Goal: Find specific page/section: Find specific page/section

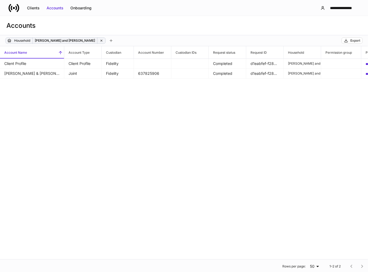
click at [101, 40] on icon at bounding box center [102, 41] width 2 height 2
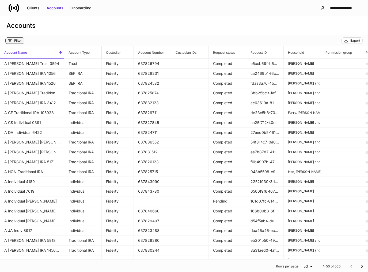
click at [20, 40] on div "Filter" at bounding box center [18, 41] width 8 height 4
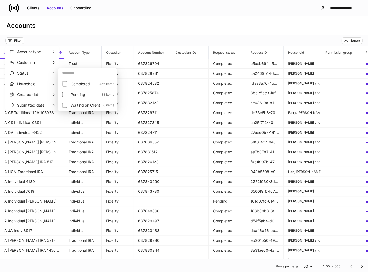
click at [66, 76] on input "text" at bounding box center [88, 73] width 60 height 10
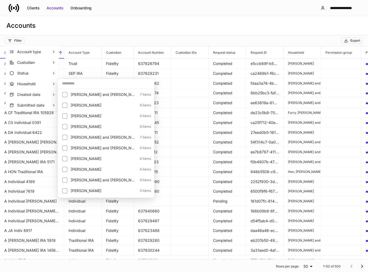
click at [72, 86] on input "text" at bounding box center [106, 84] width 96 height 10
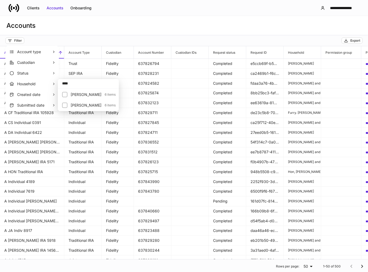
type input "****"
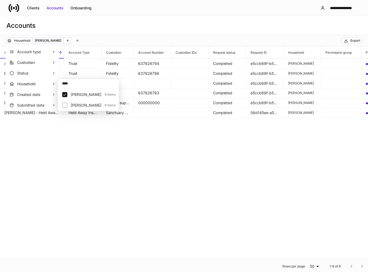
click at [140, 33] on div at bounding box center [184, 136] width 368 height 272
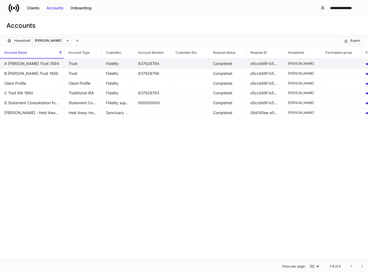
click at [41, 64] on td "A [PERSON_NAME] Trust 3594" at bounding box center [32, 64] width 64 height 10
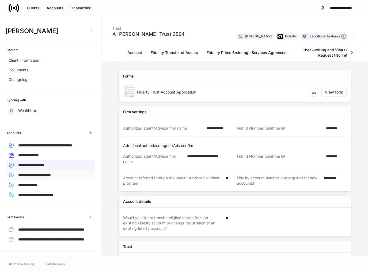
click at [38, 177] on span "**********" at bounding box center [34, 175] width 33 height 4
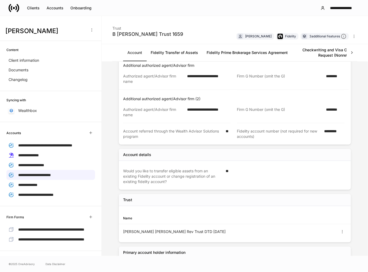
scroll to position [187, 0]
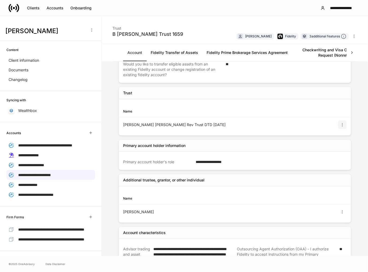
click at [340, 124] on icon "button" at bounding box center [342, 125] width 4 height 4
click at [330, 137] on li "View" at bounding box center [333, 137] width 17 height 9
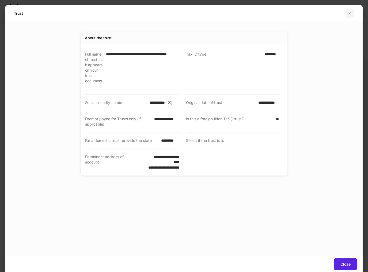
click at [349, 14] on icon "button" at bounding box center [349, 13] width 4 height 4
